Goal: Transaction & Acquisition: Purchase product/service

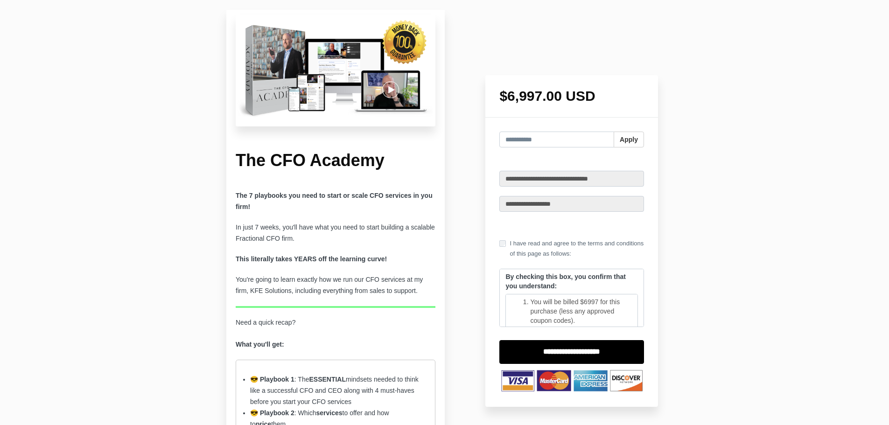
drag, startPoint x: 500, startPoint y: 102, endPoint x: 588, endPoint y: 93, distance: 88.2
click at [588, 93] on h1 "$6,997.00 USD" at bounding box center [571, 96] width 145 height 14
click at [591, 103] on h1 "$6,997.00 USD" at bounding box center [571, 96] width 145 height 14
click at [591, 95] on h1 "$6,997.00 USD" at bounding box center [571, 96] width 145 height 14
drag, startPoint x: 595, startPoint y: 98, endPoint x: 491, endPoint y: 99, distance: 104.1
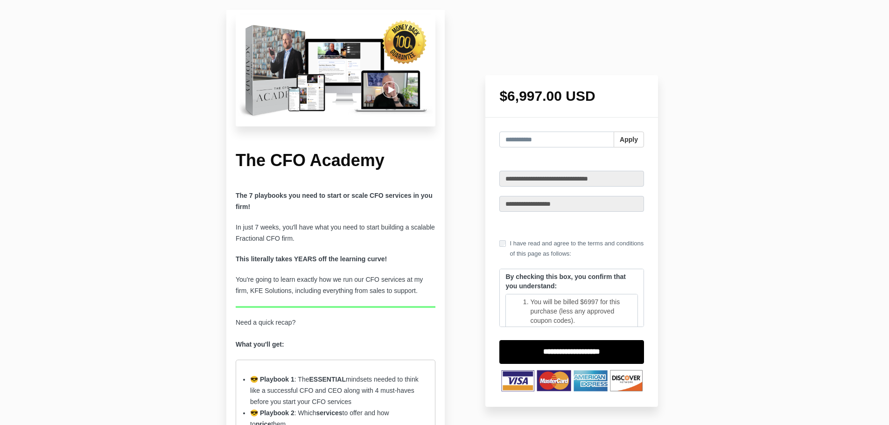
click at [491, 99] on div "$6,997.00 USD" at bounding box center [571, 96] width 173 height 42
